Goal: Transaction & Acquisition: Book appointment/travel/reservation

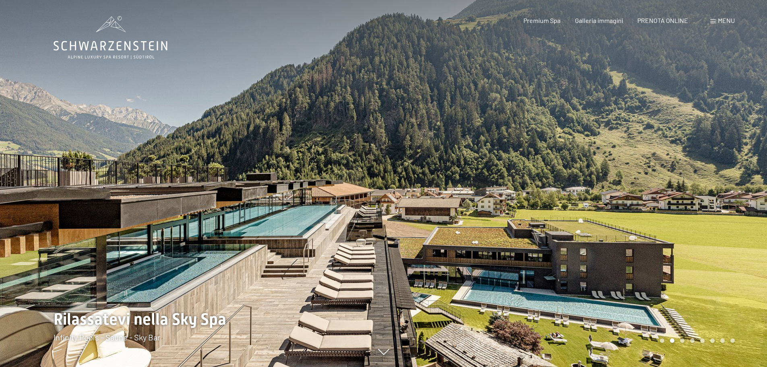
click at [718, 20] on span "Menu" at bounding box center [726, 21] width 17 height 8
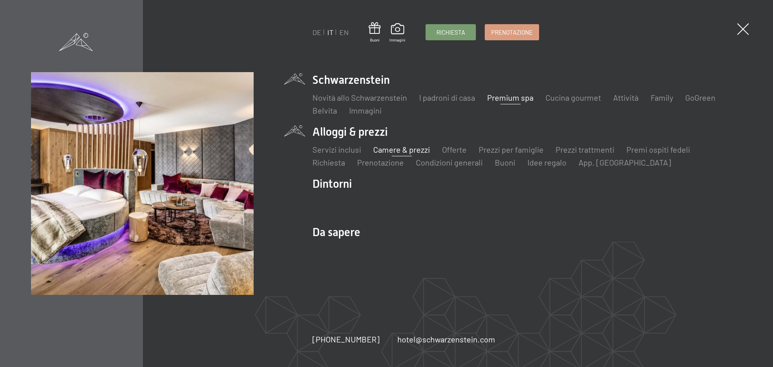
click at [381, 150] on link "Camere & prezzi" at bounding box center [401, 150] width 57 height 10
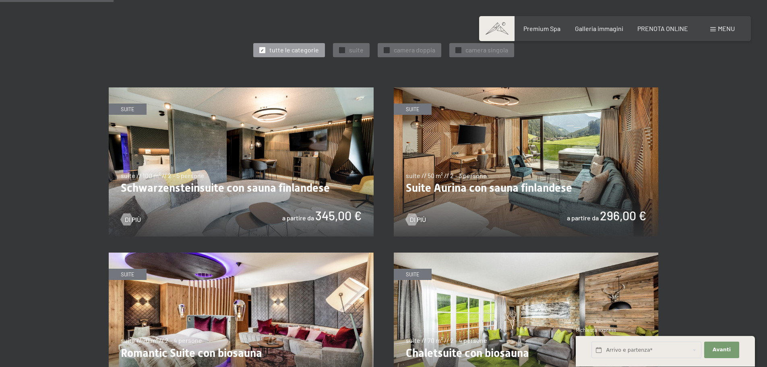
scroll to position [443, 0]
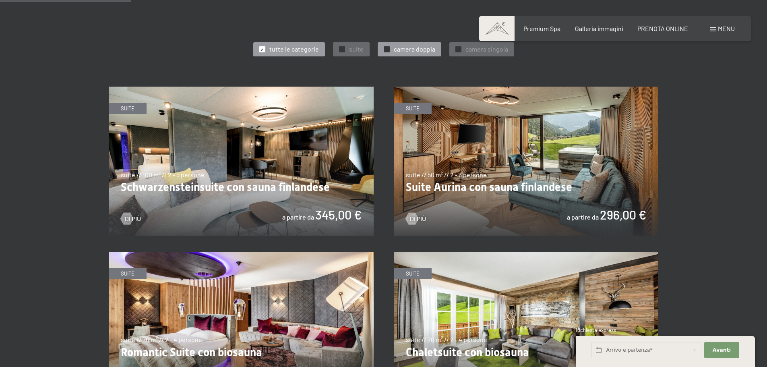
click at [410, 46] on span "camera doppia" at bounding box center [414, 49] width 41 height 9
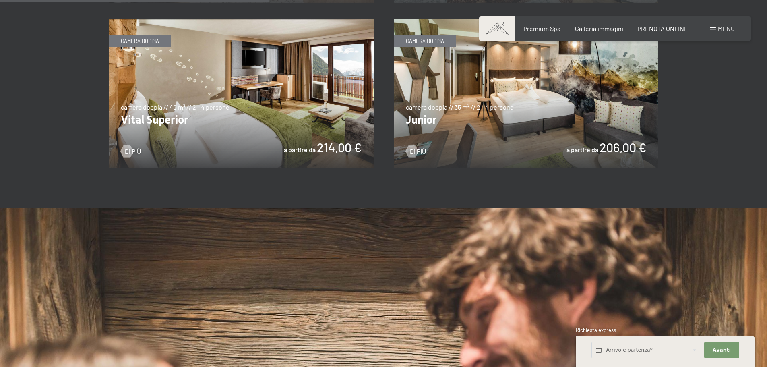
scroll to position [604, 0]
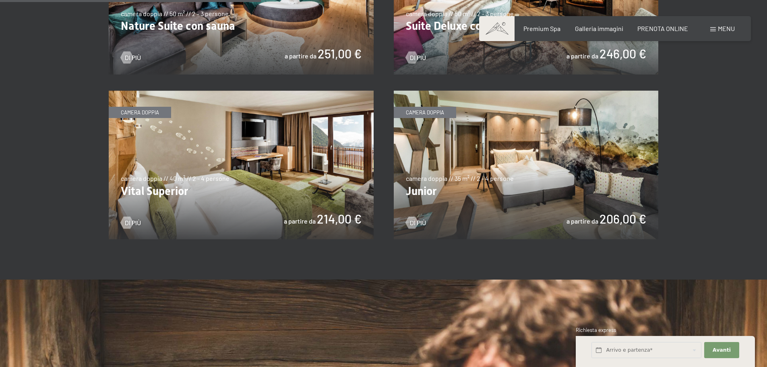
click at [283, 182] on img at bounding box center [241, 165] width 265 height 149
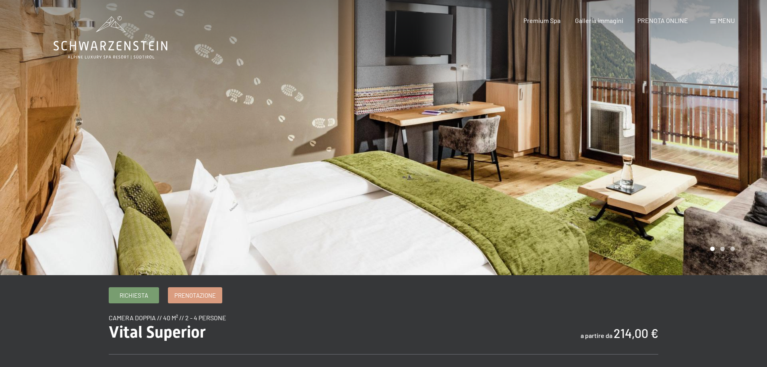
click at [714, 118] on div at bounding box center [576, 137] width 384 height 275
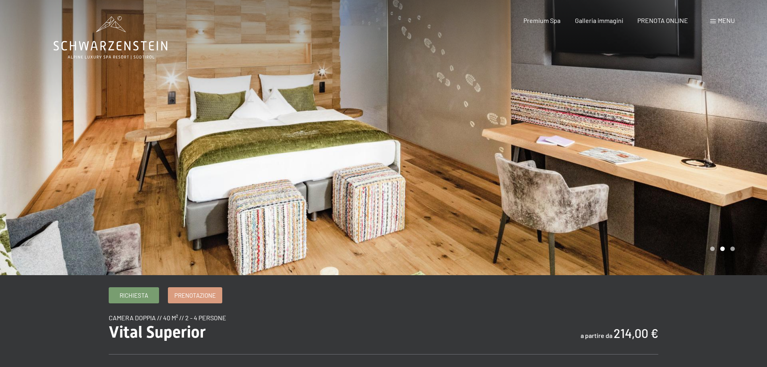
click at [714, 118] on div at bounding box center [576, 137] width 384 height 275
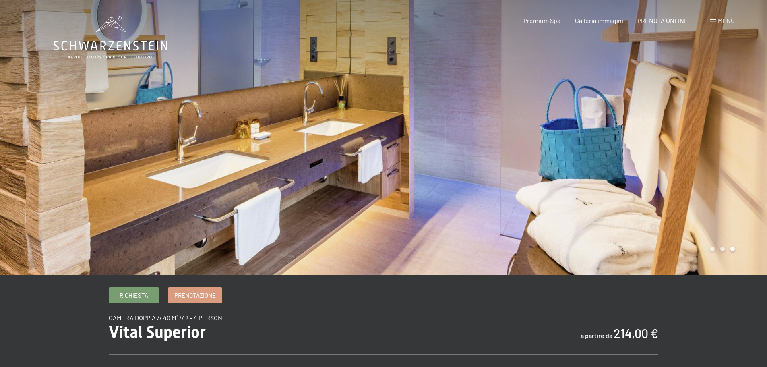
click at [714, 118] on div at bounding box center [576, 137] width 384 height 275
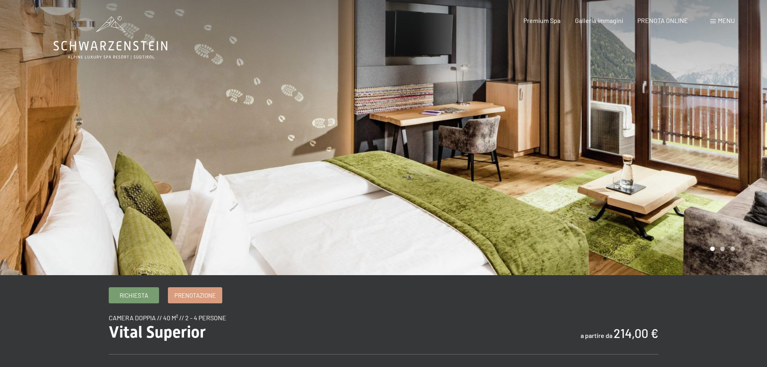
click at [714, 118] on div at bounding box center [576, 137] width 384 height 275
